Goal: Answer question/provide support

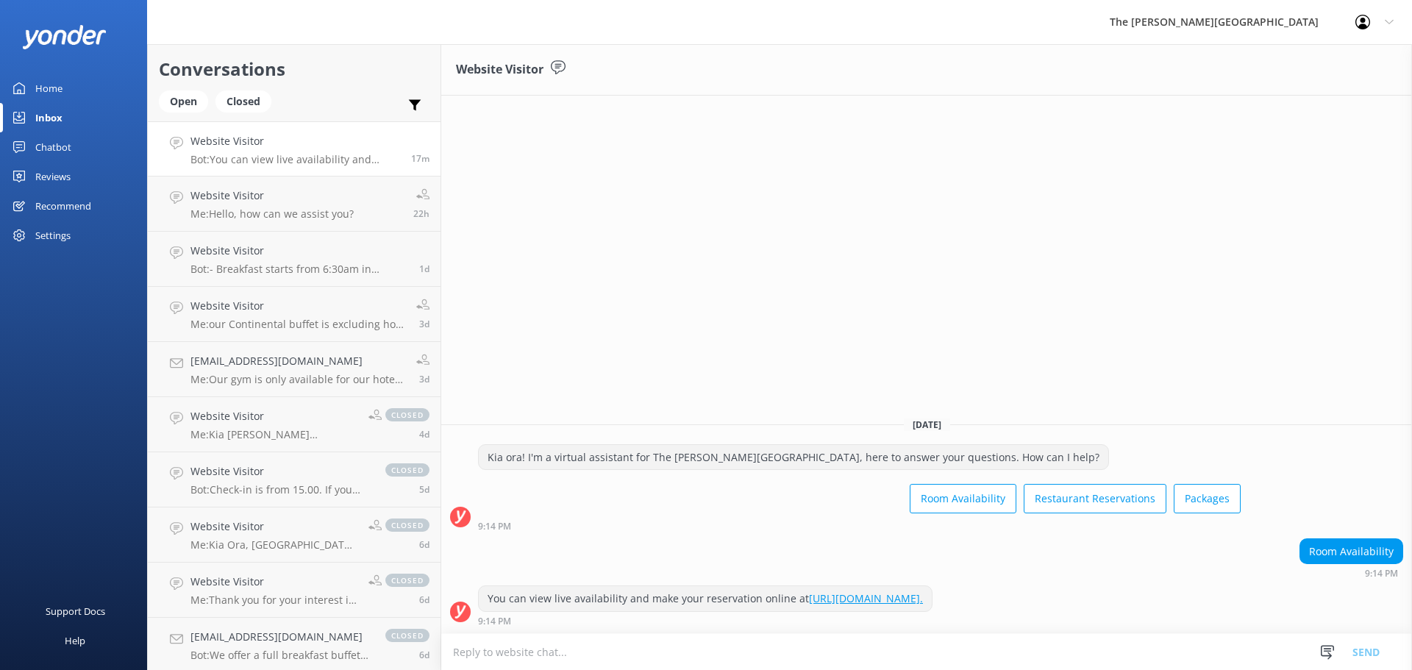
click at [708, 647] on textarea at bounding box center [926, 652] width 971 height 36
click at [333, 197] on h4 "Website Visitor" at bounding box center [272, 196] width 163 height 16
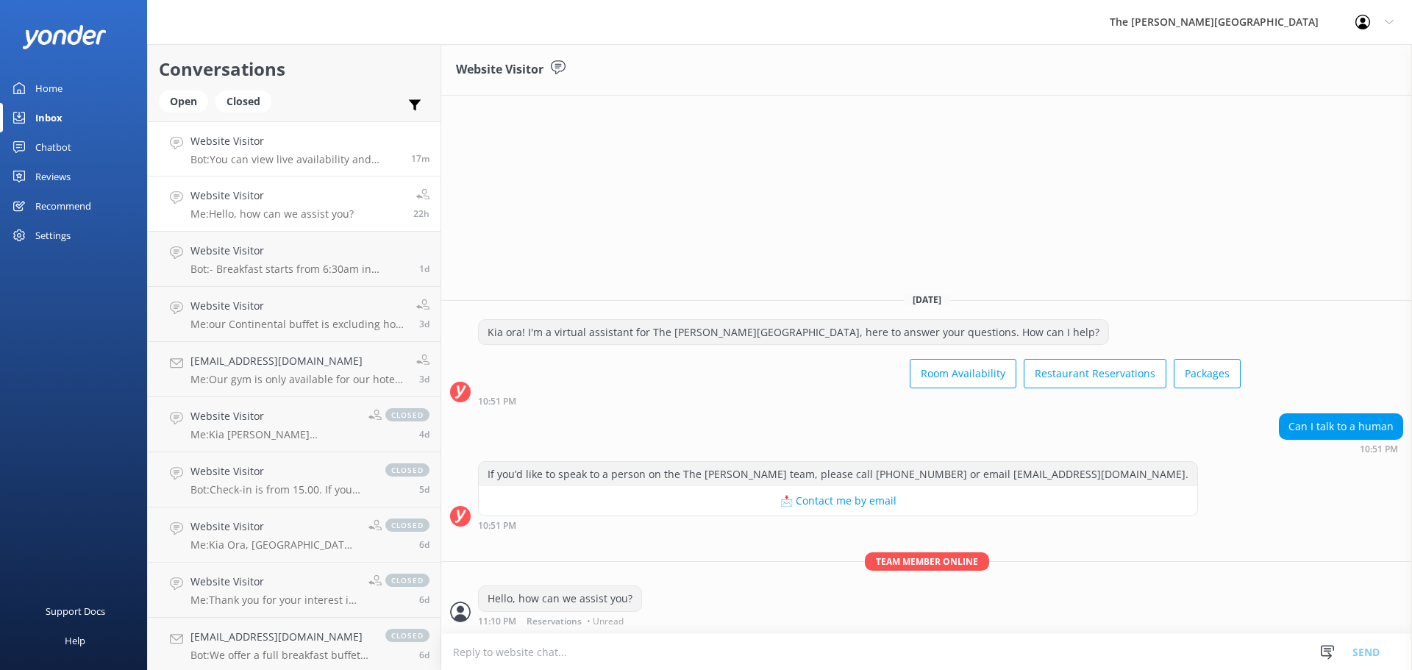
click at [330, 151] on div "Website Visitor Bot: You can view live availability and make your reservation o…" at bounding box center [296, 149] width 210 height 32
